Goal: Communication & Community: Ask a question

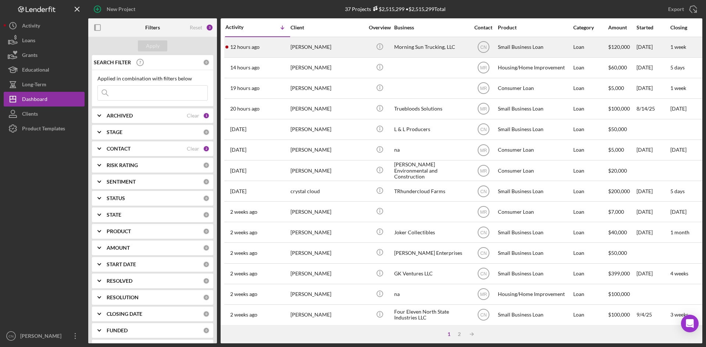
click at [301, 44] on div "[PERSON_NAME]" at bounding box center [327, 46] width 74 height 19
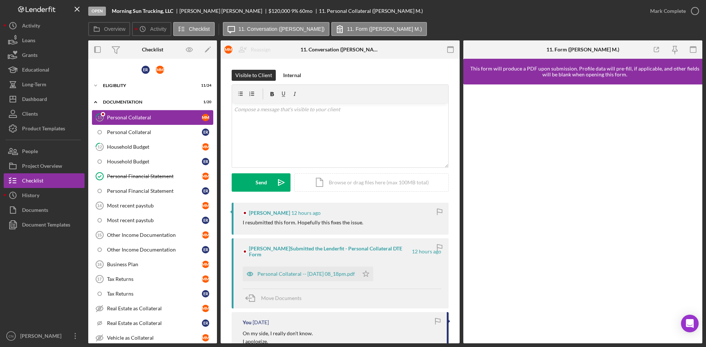
click at [133, 117] on div "Personal Collateral" at bounding box center [154, 118] width 95 height 6
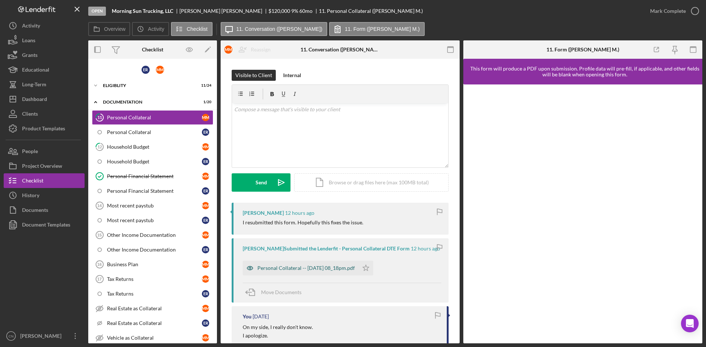
click at [287, 271] on div "Personal Collateral -- 2025-09-29 08_18pm.pdf" at bounding box center [305, 268] width 97 height 6
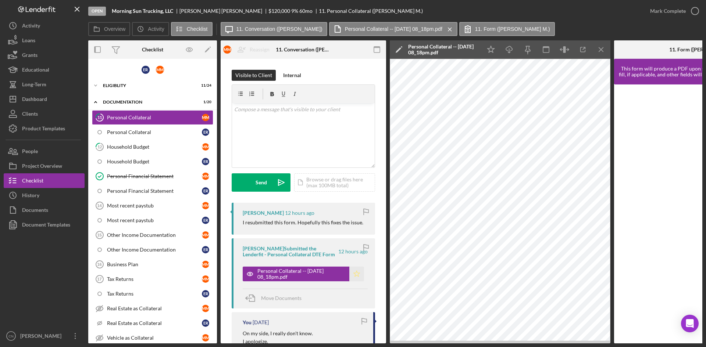
click at [355, 272] on icon "Icon/Star" at bounding box center [356, 274] width 15 height 15
click at [272, 127] on div "v Color teal Color pink Remove color Add row above Add row below Add column bef…" at bounding box center [303, 135] width 143 height 64
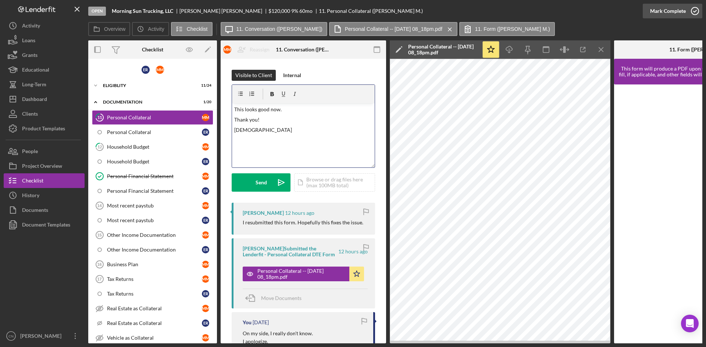
click at [699, 13] on icon "button" at bounding box center [694, 11] width 18 height 18
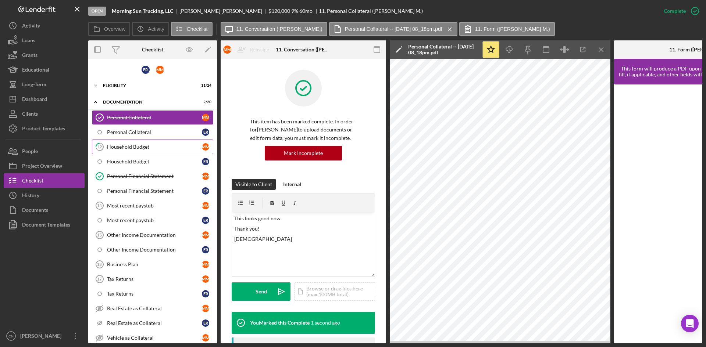
click at [112, 144] on div "Household Budget" at bounding box center [154, 147] width 95 height 6
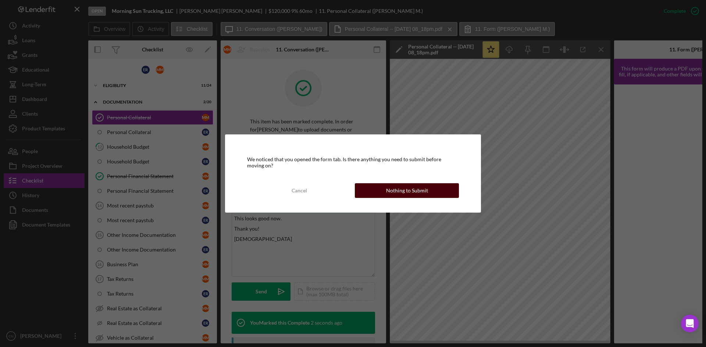
click at [426, 189] on button "Nothing to Submit" at bounding box center [407, 190] width 104 height 15
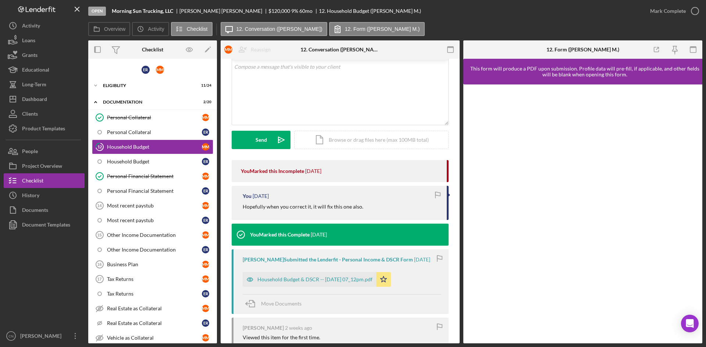
scroll to position [110, 0]
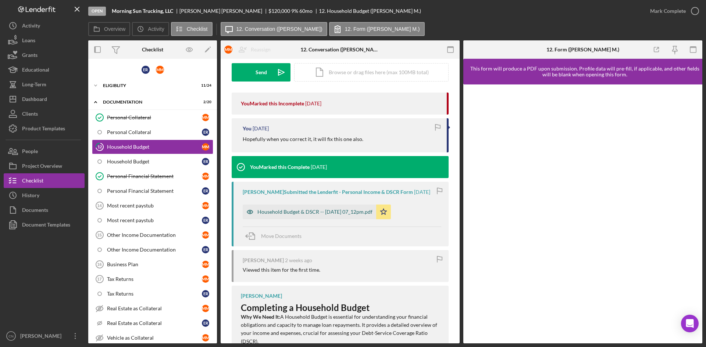
click at [333, 209] on div "Household Budget & DSCR -- [DATE] 07_12pm.pdf" at bounding box center [314, 212] width 115 height 6
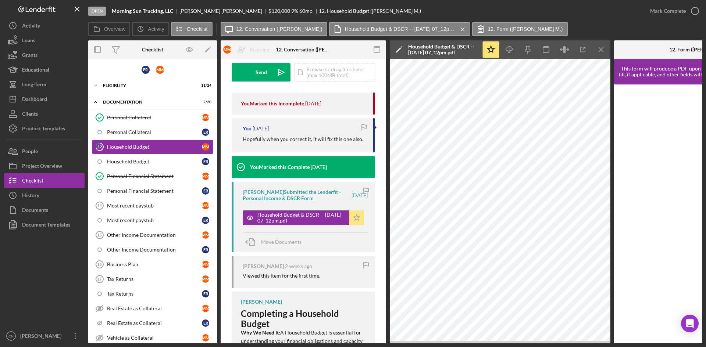
click at [353, 215] on icon "Icon/Star" at bounding box center [356, 218] width 15 height 15
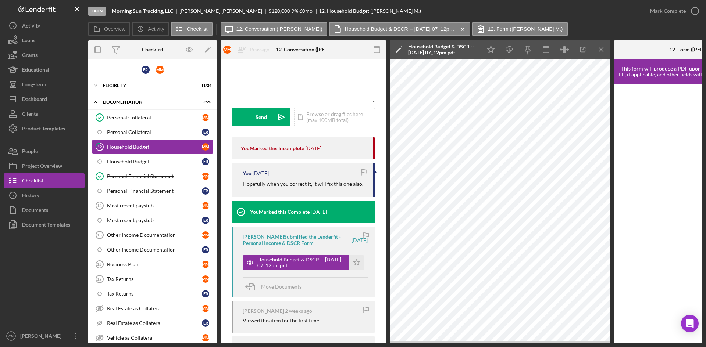
scroll to position [0, 0]
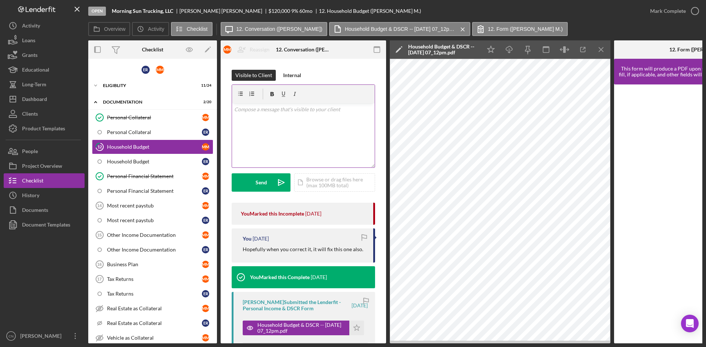
click at [265, 120] on div "v Color teal Color pink Remove color Add row above Add row below Add column bef…" at bounding box center [303, 135] width 143 height 64
click at [261, 178] on div "Send" at bounding box center [260, 182] width 11 height 18
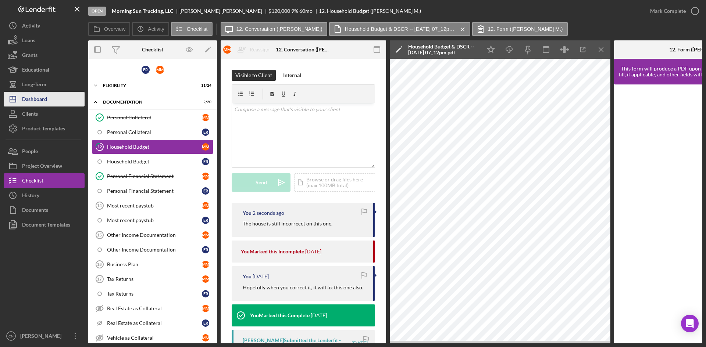
click at [34, 101] on div "Dashboard" at bounding box center [34, 100] width 25 height 17
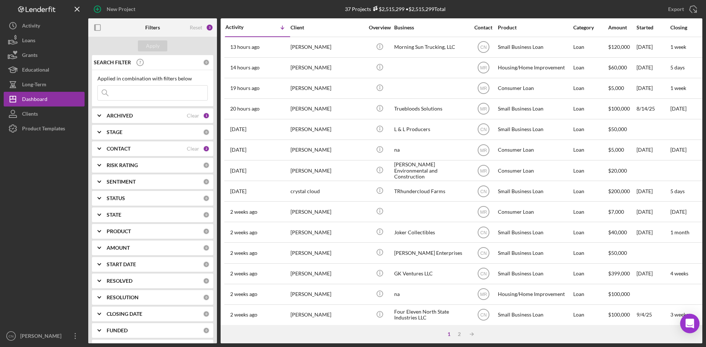
click at [691, 319] on div "Open Intercom Messenger" at bounding box center [689, 323] width 19 height 19
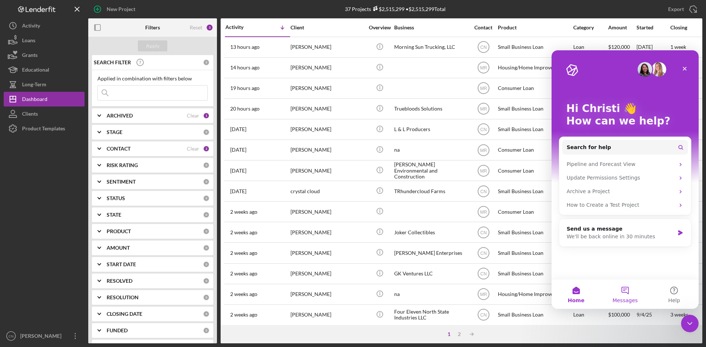
click at [626, 292] on button "Messages" at bounding box center [624, 294] width 49 height 29
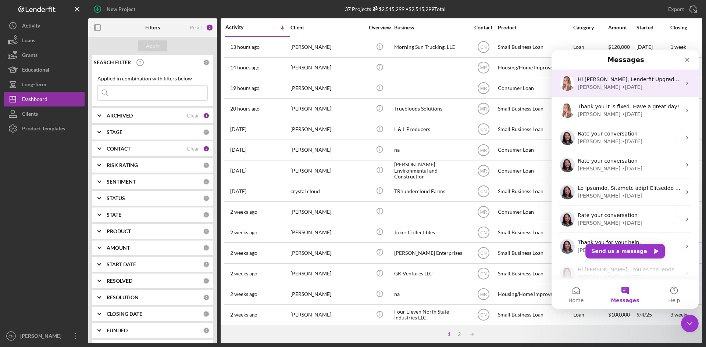
click at [621, 91] on div "• 5d ago" at bounding box center [631, 87] width 21 height 8
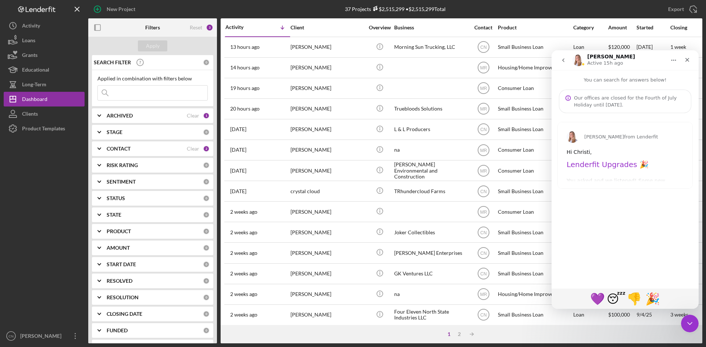
click at [572, 174] on div "Allison from Lenderfit Hi Christi, Lenderfit Upgrades 🎉 You asked and we listen…" at bounding box center [625, 155] width 135 height 66
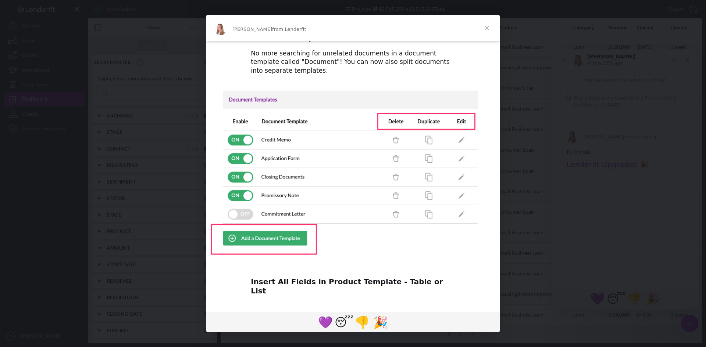
scroll to position [48, 0]
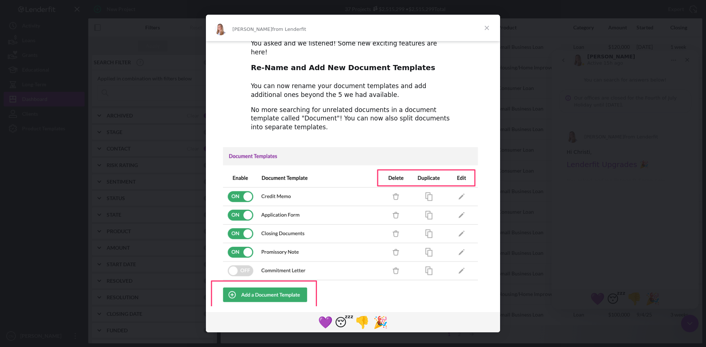
click at [490, 26] on span "Close" at bounding box center [486, 28] width 26 height 26
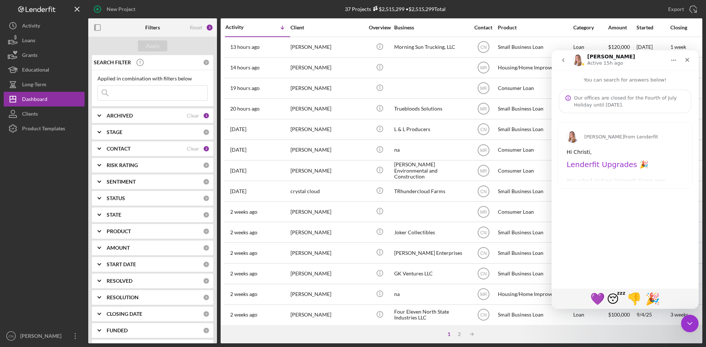
click at [583, 202] on div "Allison from Lenderfit Hi Christi, Lenderfit Upgrades 🎉 You asked and we listen…" at bounding box center [624, 197] width 147 height 169
click at [584, 171] on div "Allison from Lenderfit Hi Christi, Lenderfit Upgrades 🎉 You asked and we listen…" at bounding box center [625, 155] width 135 height 66
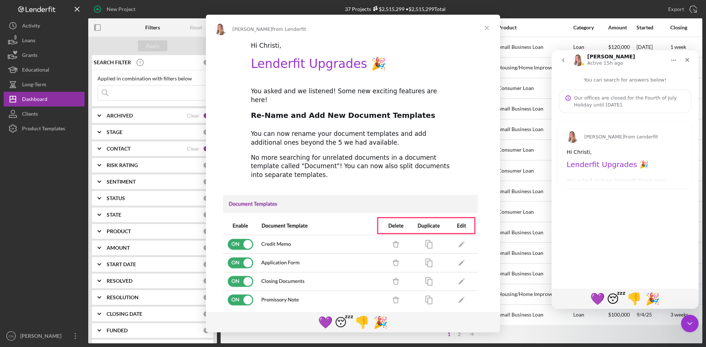
scroll to position [0, 0]
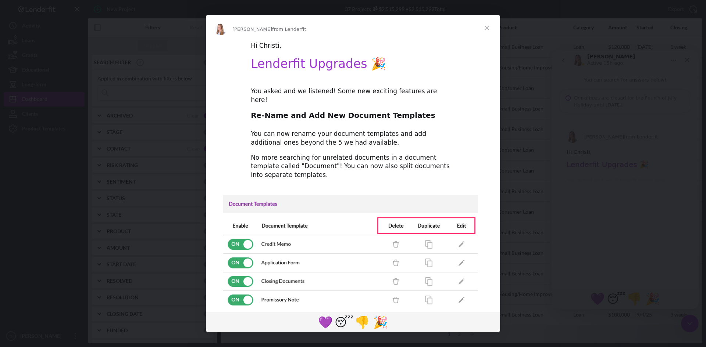
click at [487, 26] on span "Close" at bounding box center [486, 28] width 26 height 26
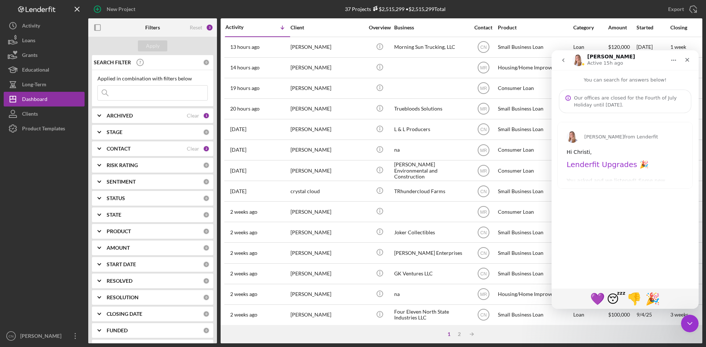
click at [610, 99] on div "Our offices are closed for the Fourth of July Holiday until [DATE]." at bounding box center [629, 101] width 111 height 14
click at [643, 102] on div "Our offices are closed for the Fourth of July Holiday until [DATE]." at bounding box center [629, 101] width 111 height 14
click at [564, 62] on icon "go back" at bounding box center [563, 60] width 6 height 6
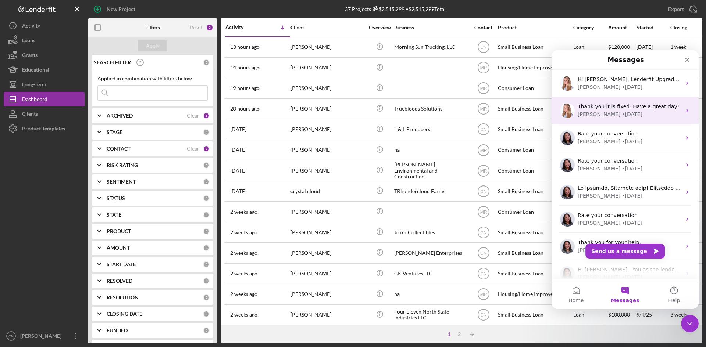
click at [616, 109] on span "Thank you it is fixed. Have a great day!" at bounding box center [627, 107] width 101 height 6
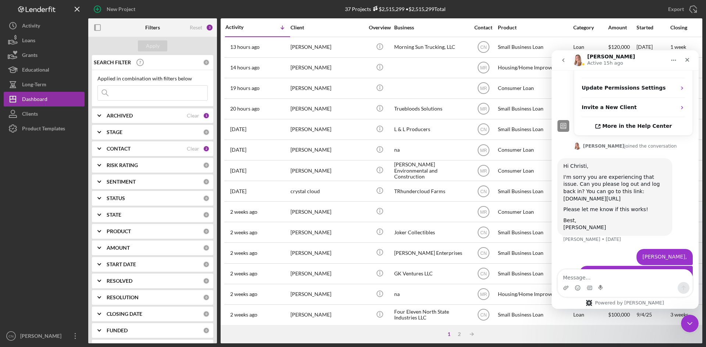
scroll to position [409, 0]
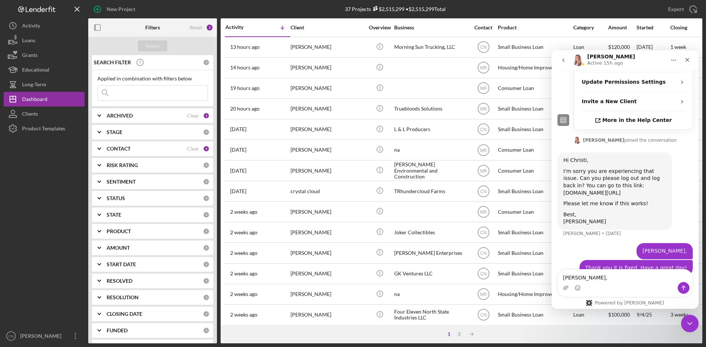
type textarea "[PERSON_NAME],"
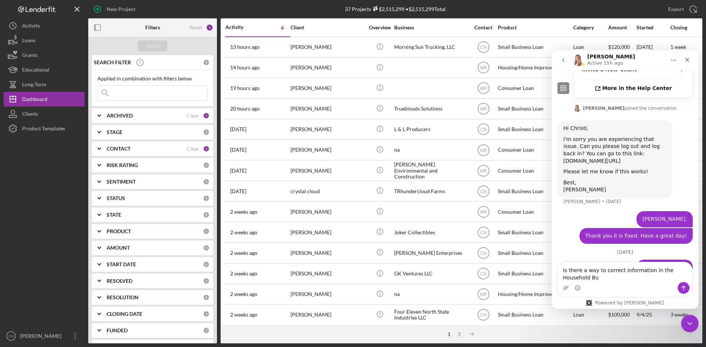
scroll to position [459, 0]
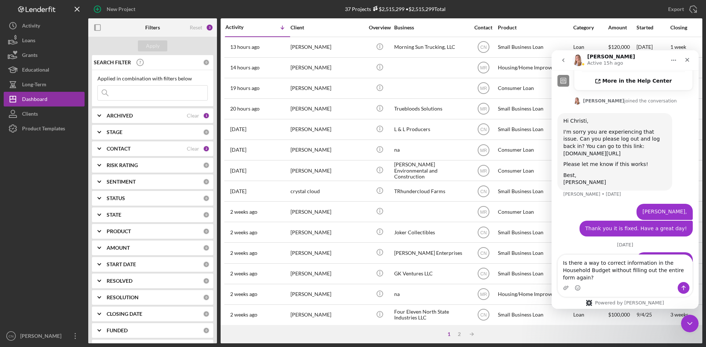
type textarea "Is there a way to correct information in the Household Budget without filling o…"
click at [681, 289] on icon "Send a message…" at bounding box center [683, 288] width 6 height 6
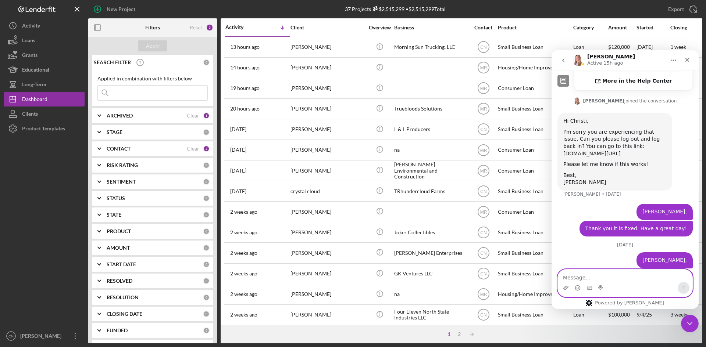
scroll to position [482, 0]
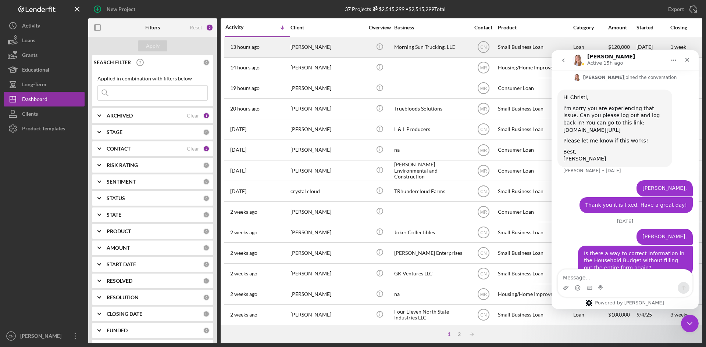
click at [249, 47] on time "13 hours ago" at bounding box center [244, 47] width 29 height 6
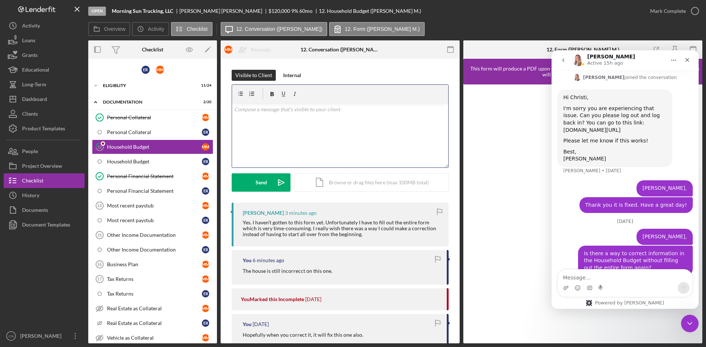
click at [259, 123] on div "v Color teal Color pink Remove color Add row above Add row below Add column bef…" at bounding box center [340, 135] width 216 height 64
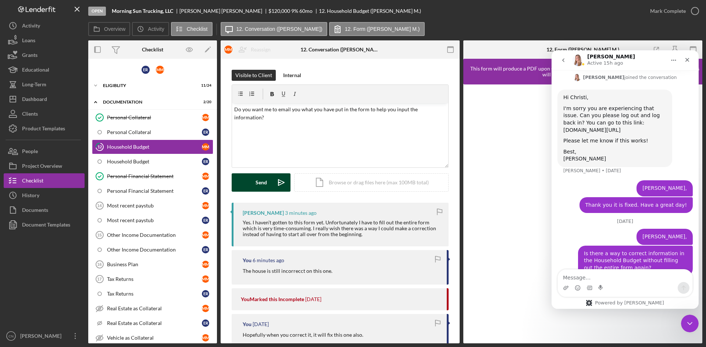
click at [261, 183] on div "Send" at bounding box center [260, 182] width 11 height 18
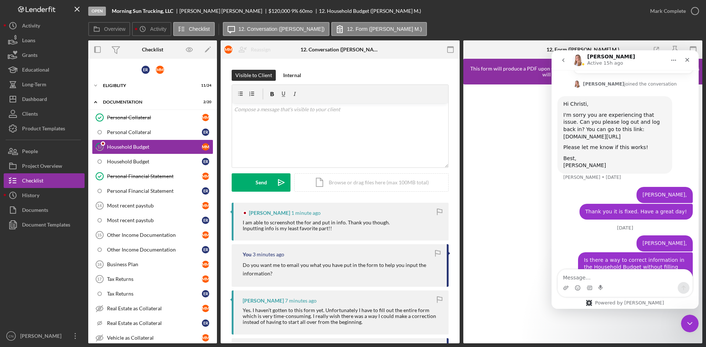
scroll to position [482, 0]
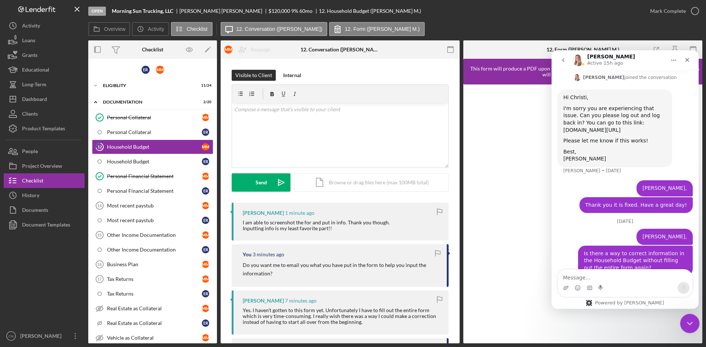
click at [694, 324] on div "Close Intercom Messenger" at bounding box center [689, 323] width 18 height 18
